Goal: Transaction & Acquisition: Obtain resource

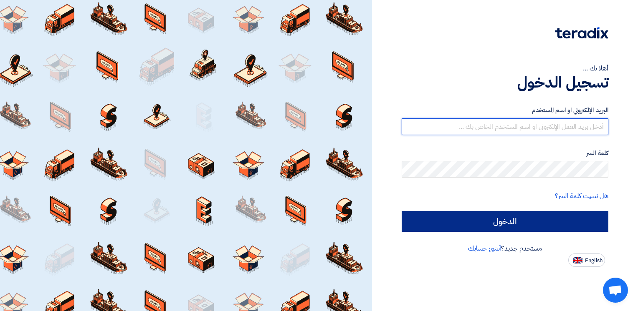
type input "ahmed.metwally@wadigroup.com.eg"
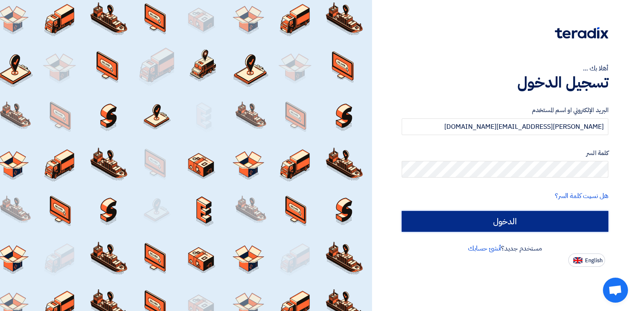
click at [479, 225] on input "الدخول" at bounding box center [505, 221] width 207 height 21
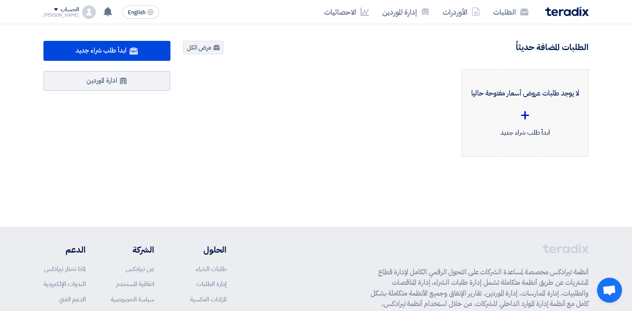
click at [527, 100] on div "لا يوجد طلبات عروض أسعار مفتوحة حاليا + ابدأ طلب شراء جديد" at bounding box center [524, 112] width 113 height 73
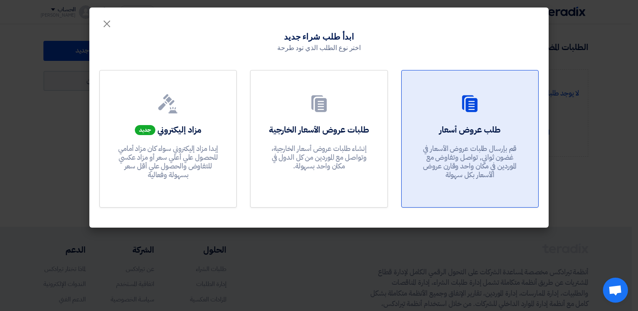
click at [488, 128] on h2 "طلب عروض أسعار" at bounding box center [469, 130] width 61 height 12
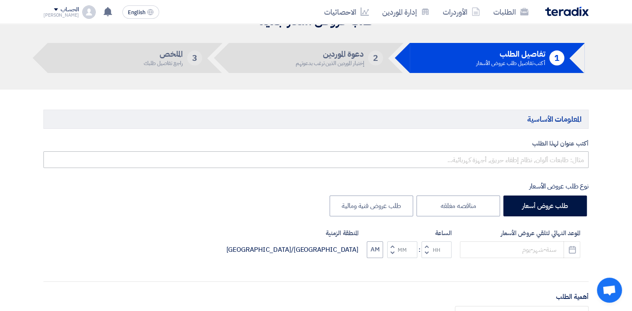
scroll to position [83, 0]
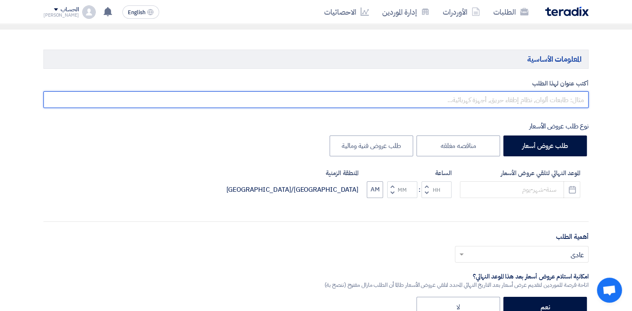
click at [539, 101] on input "text" at bounding box center [315, 99] width 545 height 17
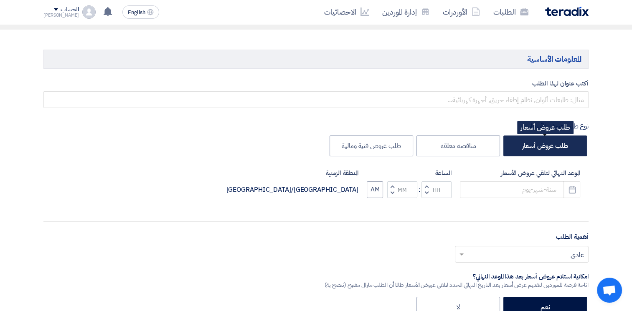
click at [553, 152] on label "طلب عروض أسعار" at bounding box center [544, 146] width 83 height 21
click at [562, 148] on input "طلب عروض أسعار" at bounding box center [564, 145] width 5 height 5
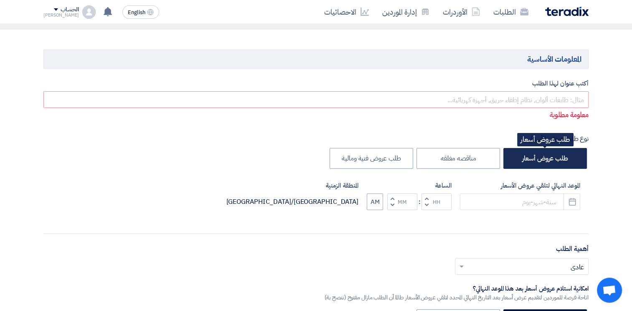
click at [543, 154] on label "طلب عروض أسعار" at bounding box center [544, 158] width 83 height 21
click at [562, 155] on input "طلب عروض أسعار" at bounding box center [564, 157] width 5 height 5
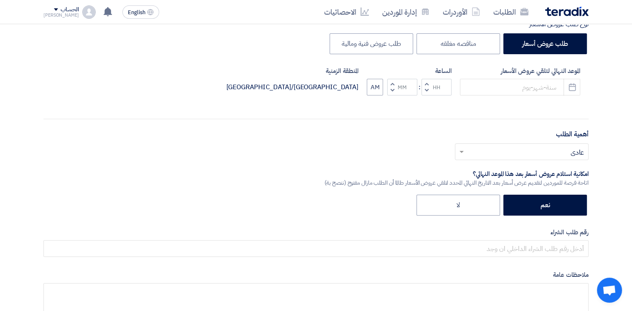
scroll to position [209, 0]
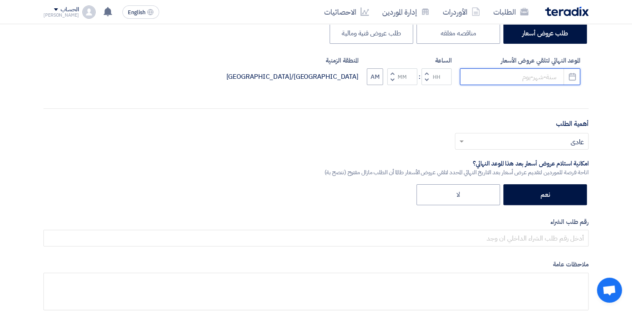
click at [523, 75] on input at bounding box center [520, 76] width 120 height 17
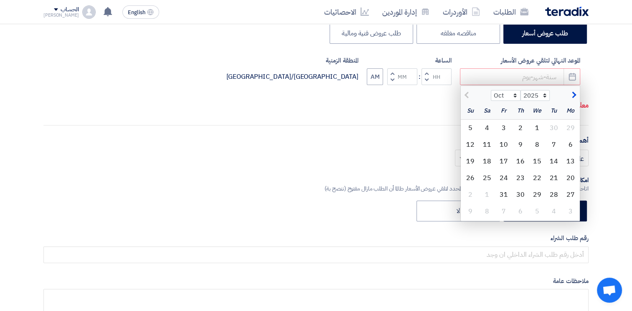
click at [357, 139] on div "أهمية الطلب أختر أهمية الطلب... × عادي ×" at bounding box center [315, 155] width 545 height 38
click at [343, 108] on p "معلومة مطلوبة" at bounding box center [316, 105] width 544 height 11
click at [300, 124] on div "أكتب عنوان لهذا الطلب معلومة مطلوبة نوع طلب عروض الأسعار طلب عروض أسعار مناقصه …" at bounding box center [315, 147] width 557 height 386
click at [238, 131] on div "أكتب عنوان لهذا الطلب معلومة مطلوبة نوع طلب عروض الأسعار طلب عروض أسعار مناقصه …" at bounding box center [315, 147] width 557 height 386
drag, startPoint x: 316, startPoint y: 143, endPoint x: 317, endPoint y: 138, distance: 4.8
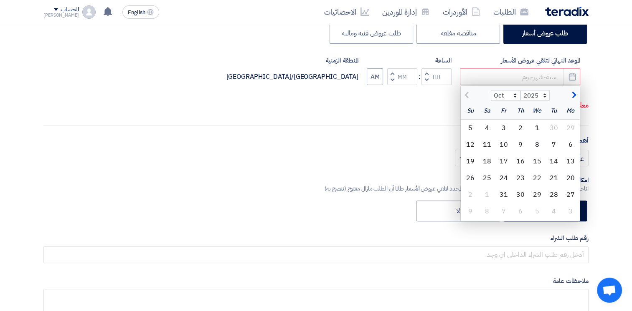
click at [316, 141] on div "أهمية الطلب أختر أهمية الطلب... × عادي ×" at bounding box center [315, 155] width 545 height 38
click at [536, 125] on div "1" at bounding box center [536, 128] width 17 height 17
type input "10/1/2025"
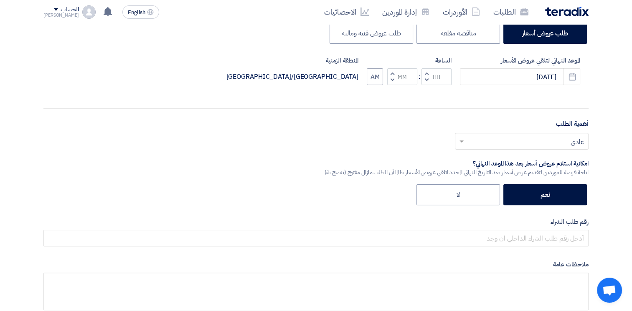
click at [573, 136] on input "text" at bounding box center [525, 143] width 117 height 14
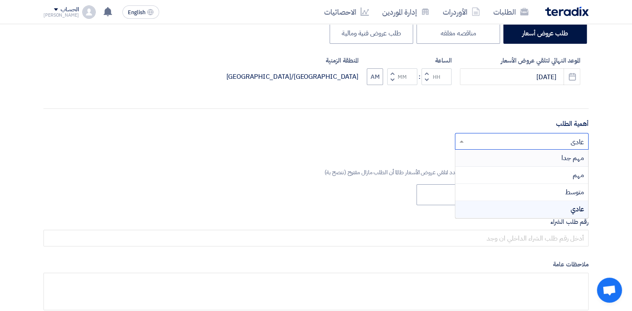
click at [398, 140] on div "أختر أهمية الطلب... × عادي × مهم جدا مهم متوسط عادي" at bounding box center [315, 144] width 545 height 23
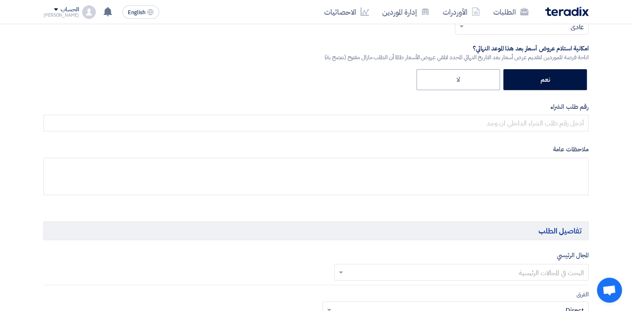
scroll to position [250, 0]
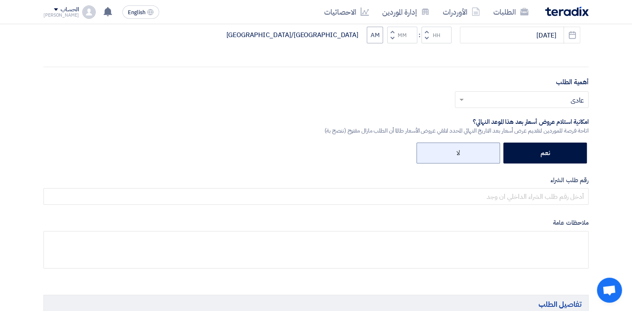
click at [441, 145] on label "لا" at bounding box center [457, 153] width 83 height 21
click at [454, 150] on input "لا" at bounding box center [456, 152] width 5 height 5
radio input "true"
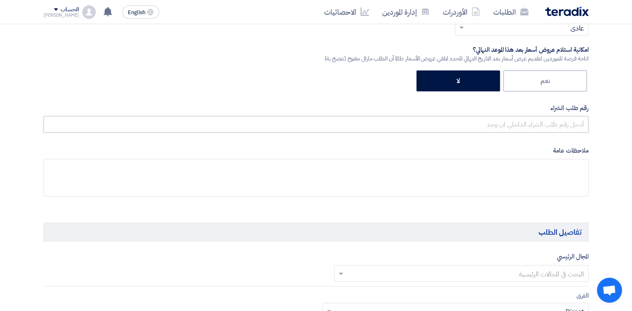
scroll to position [334, 0]
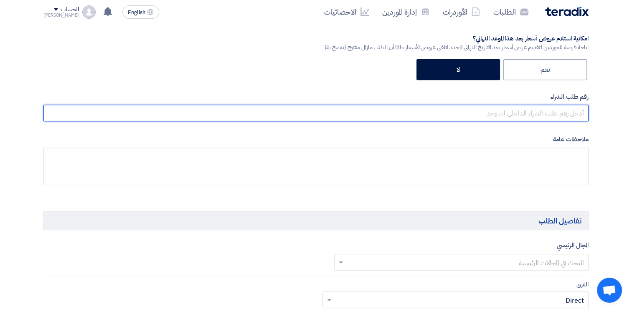
click at [566, 111] on input "text" at bounding box center [315, 113] width 545 height 17
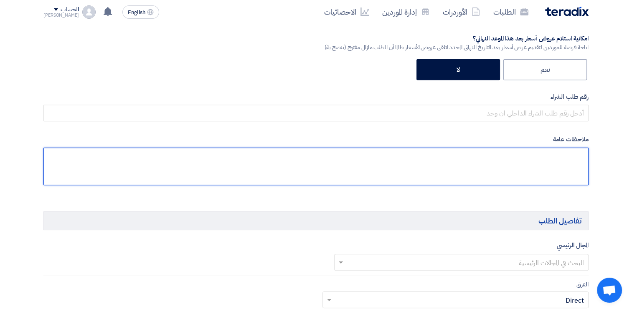
click at [369, 152] on textarea at bounding box center [315, 167] width 545 height 38
click at [553, 159] on textarea at bounding box center [315, 167] width 545 height 38
click at [553, 156] on textarea at bounding box center [315, 167] width 545 height 38
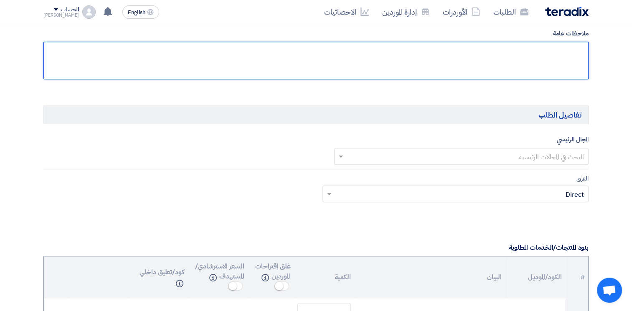
scroll to position [501, 0]
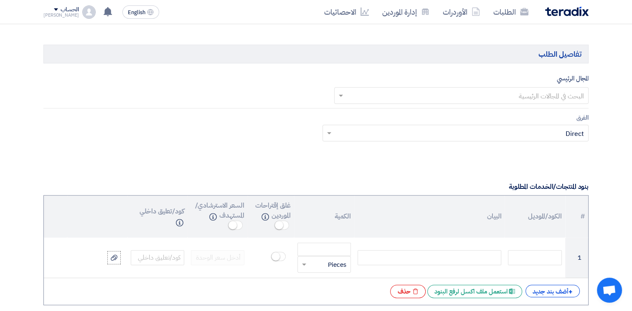
click at [558, 96] on input "text" at bounding box center [466, 97] width 238 height 14
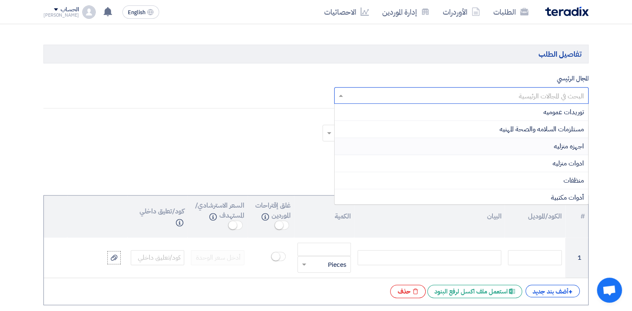
drag, startPoint x: 281, startPoint y: 134, endPoint x: 285, endPoint y: 130, distance: 5.7
click at [281, 133] on div "الفرق Teams.. × Direct ×" at bounding box center [315, 132] width 557 height 39
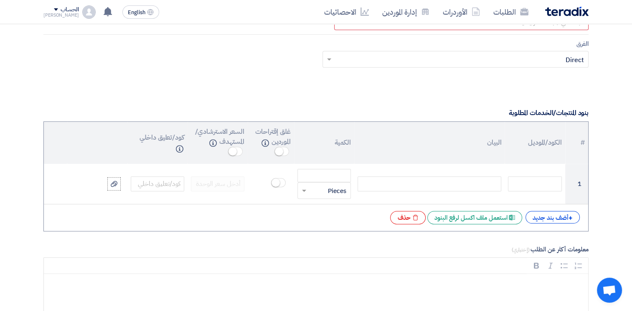
scroll to position [584, 0]
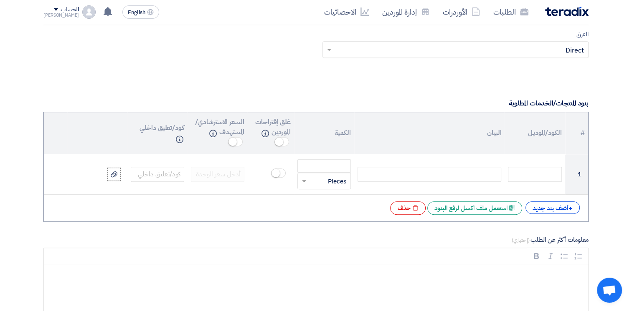
click at [571, 50] on input "text" at bounding box center [460, 50] width 250 height 14
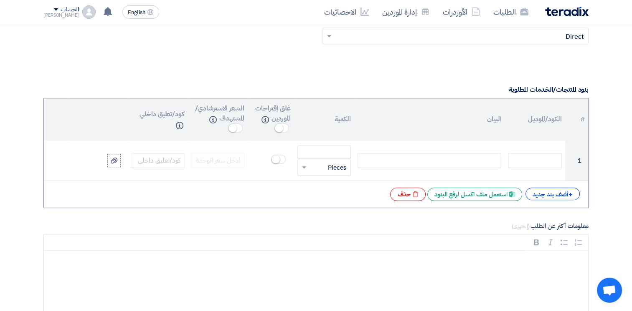
scroll to position [604, 0]
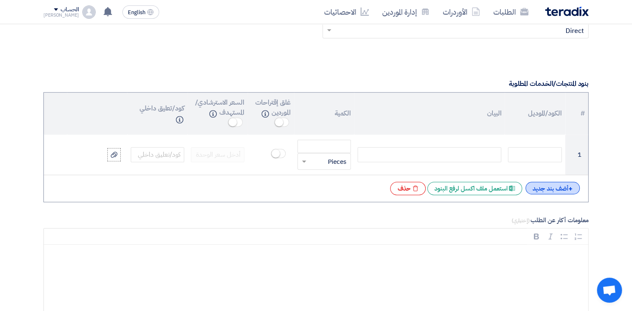
click at [548, 184] on div "+ أضف بند جديد" at bounding box center [552, 188] width 54 height 13
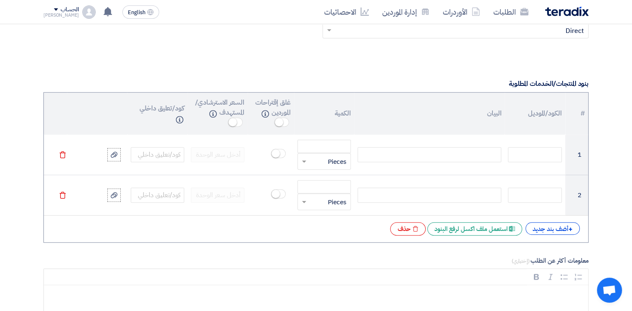
drag, startPoint x: 62, startPoint y: 195, endPoint x: 119, endPoint y: 196, distance: 57.6
click at [62, 195] on icon "Delete" at bounding box center [63, 196] width 8 height 8
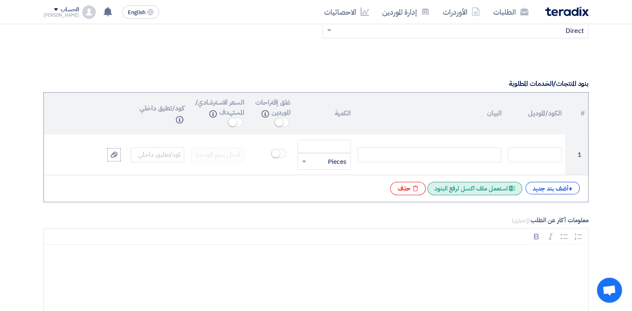
click at [460, 193] on div "# الكود/الموديل البيان الكمية غلق إقتراحات الموردين Info السعر الاسترشادي/المست…" at bounding box center [315, 147] width 545 height 110
drag, startPoint x: 460, startPoint y: 193, endPoint x: 488, endPoint y: 189, distance: 28.7
click at [488, 189] on div "Excel file استعمل ملف اكسل لرفع البنود" at bounding box center [474, 188] width 95 height 13
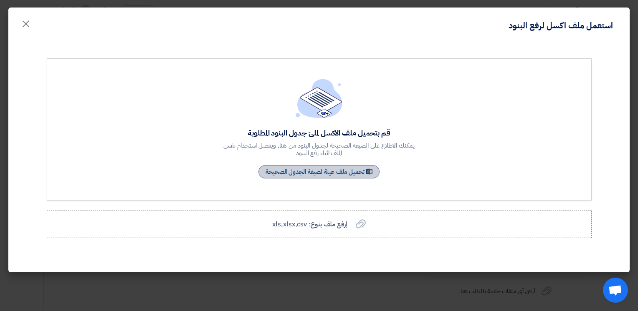
click at [358, 176] on link "Sample Sheet تحميل ملف عينة لصيغة الجدول الصحيحة" at bounding box center [318, 171] width 121 height 13
click at [25, 24] on span "×" at bounding box center [26, 23] width 10 height 25
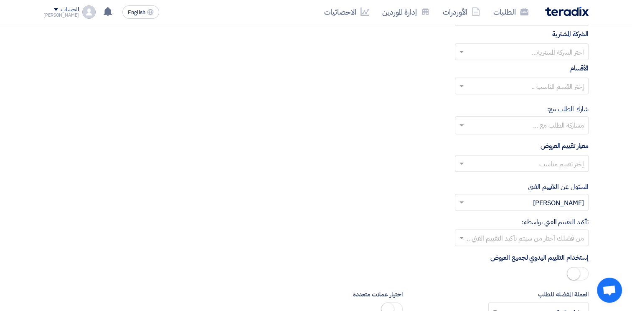
scroll to position [896, 0]
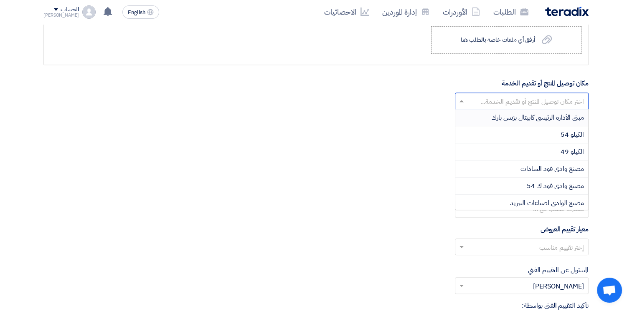
click at [530, 101] on input "text" at bounding box center [525, 102] width 117 height 14
click at [566, 136] on span "الكيلو 54" at bounding box center [571, 135] width 23 height 10
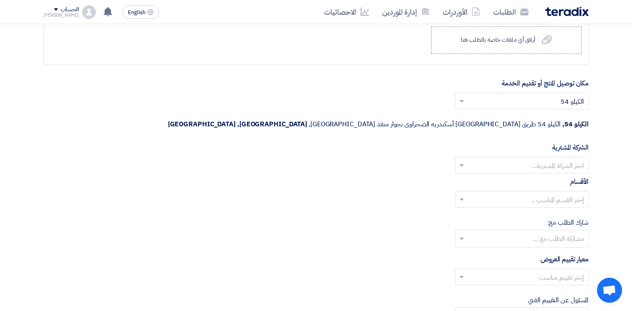
click at [565, 159] on input "text" at bounding box center [525, 166] width 117 height 14
click at [546, 177] on span "Wadi Group وادي جروب" at bounding box center [550, 182] width 67 height 10
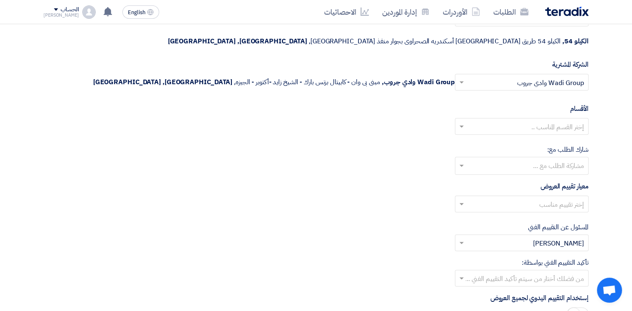
scroll to position [980, 0]
click at [559, 120] on input "text" at bounding box center [525, 127] width 117 height 14
click at [577, 134] on div "--" at bounding box center [521, 142] width 133 height 17
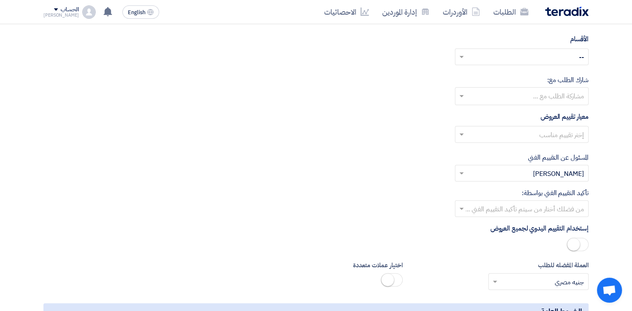
scroll to position [1063, 0]
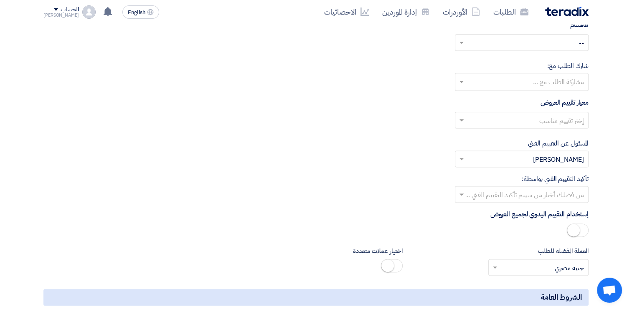
click at [555, 114] on input "text" at bounding box center [525, 121] width 117 height 14
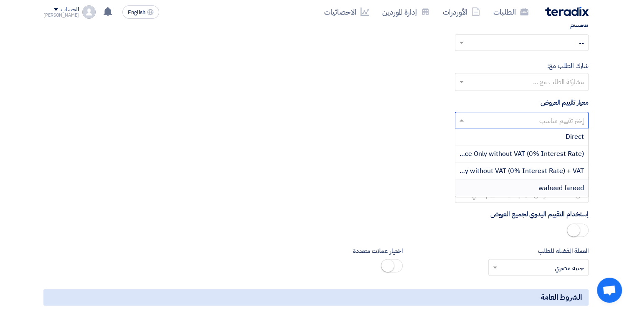
click at [560, 183] on span "waheed fareed" at bounding box center [560, 188] width 45 height 10
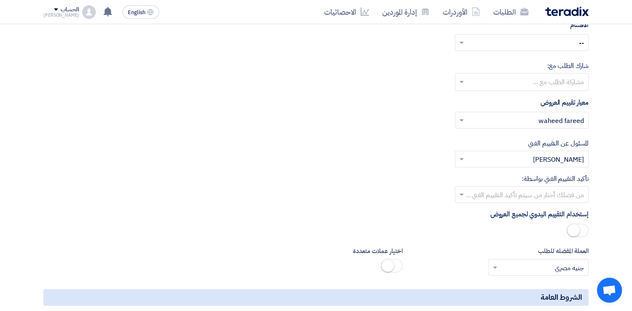
click at [385, 139] on div "المسئول عن التقييم الفني من فضلك إختر مقييم فني × Ahmed Rashad ×" at bounding box center [315, 153] width 545 height 29
drag, startPoint x: 579, startPoint y: 123, endPoint x: 494, endPoint y: 118, distance: 85.7
click at [494, 139] on div "المسئول عن التقييم الفني من فضلك إختر مقييم فني × Ahmed Rashad ×" at bounding box center [315, 153] width 545 height 29
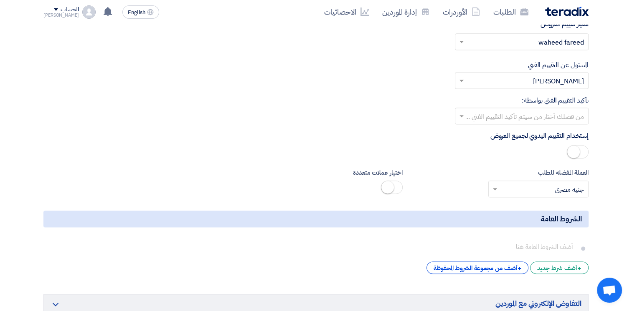
scroll to position [1147, 0]
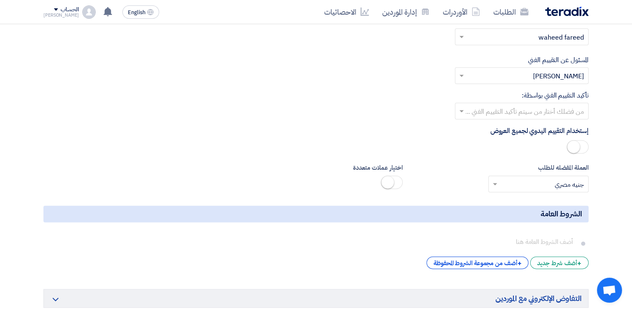
click at [573, 105] on input "text" at bounding box center [525, 112] width 117 height 14
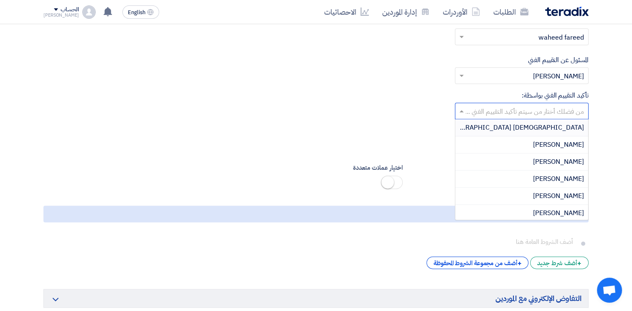
click at [336, 91] on div "تأكيد التقييم الفني بواسطة: من فضلك أختار من سيتم تأكيد التقييم الفني ... Adham…" at bounding box center [315, 105] width 545 height 29
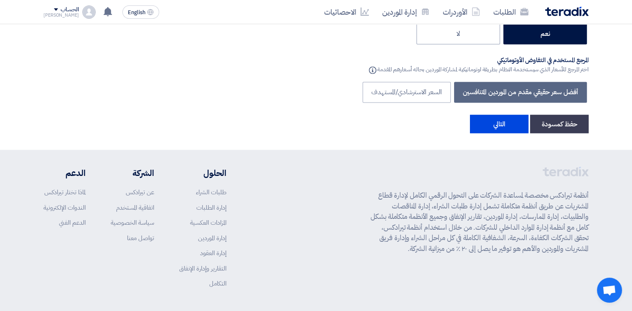
scroll to position [1472, 0]
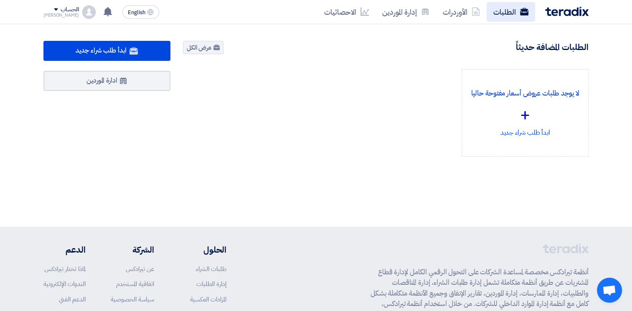
click at [504, 10] on link "الطلبات" at bounding box center [510, 12] width 48 height 20
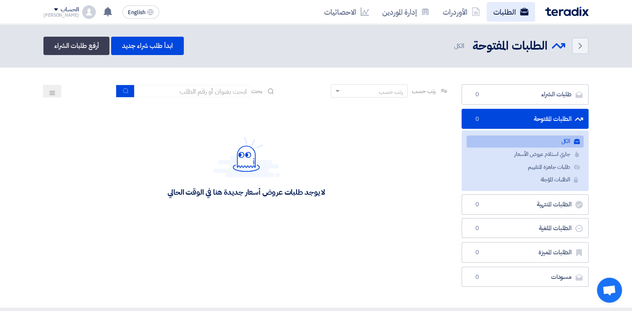
click at [515, 8] on link "الطلبات" at bounding box center [510, 12] width 48 height 20
click at [547, 165] on link "طلبات جاهزة للتقييم طلبات جاهزة للتقييم 19" at bounding box center [524, 168] width 117 height 12
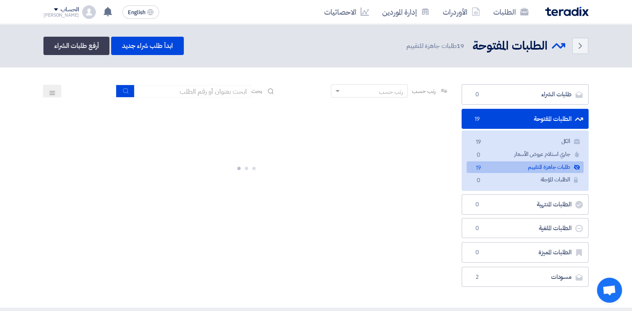
click at [546, 166] on link "طلبات جاهزة للتقييم طلبات جاهزة للتقييم 19" at bounding box center [524, 168] width 117 height 12
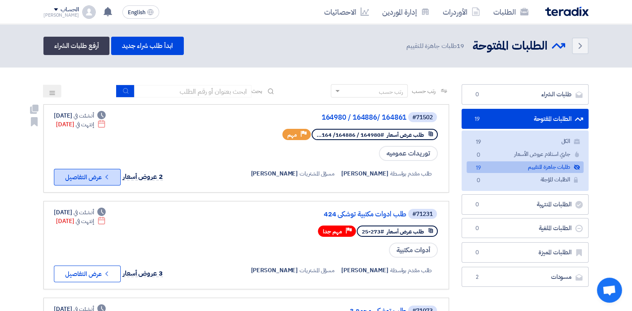
click at [88, 176] on button "Check details عرض التفاصيل" at bounding box center [87, 177] width 67 height 17
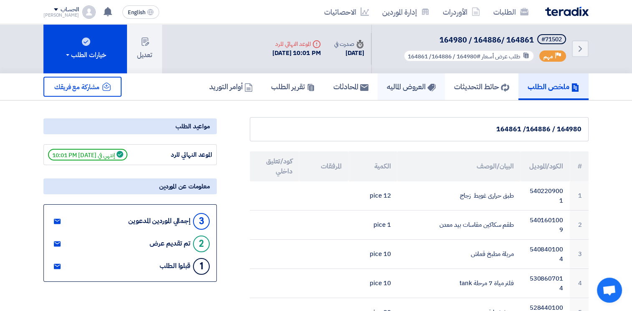
click at [402, 84] on h5 "العروض الماليه" at bounding box center [410, 87] width 49 height 10
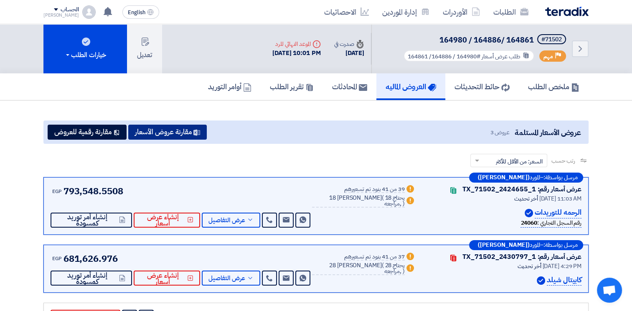
click at [159, 126] on button "مقارنة عروض الأسعار" at bounding box center [167, 132] width 78 height 15
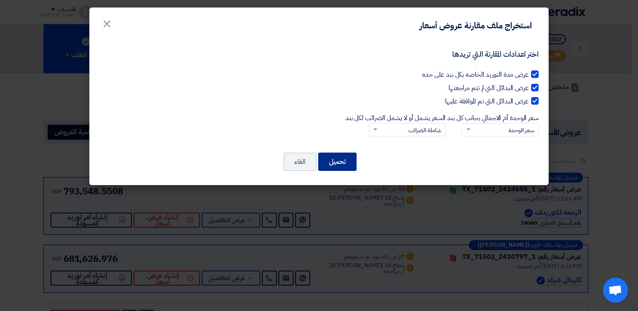
click at [339, 161] on button "تحميل" at bounding box center [337, 162] width 38 height 18
